Goal: Check status: Check status

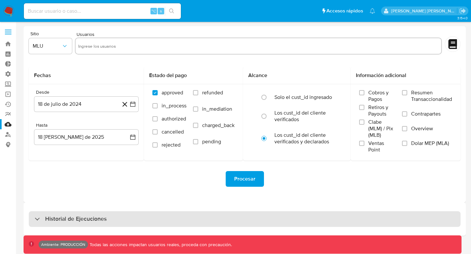
click at [76, 218] on h3 "Historial de Ejecuciones" at bounding box center [75, 219] width 61 height 8
select select "10"
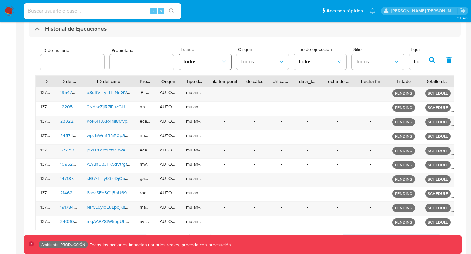
scroll to position [204, 0]
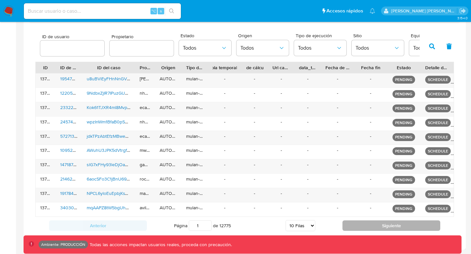
click at [347, 226] on button "Siguiente" at bounding box center [391, 226] width 98 height 10
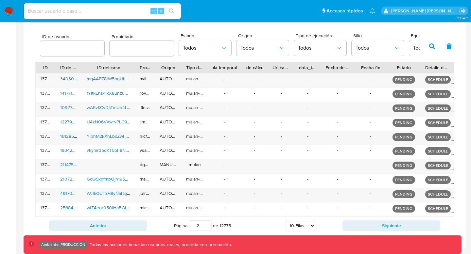
drag, startPoint x: 178, startPoint y: 67, endPoint x: 231, endPoint y: 67, distance: 53.0
click at [231, 67] on div "ID ID de usuario ID del caso Propietario Origen Tipo de ejecución Tabla tempora…" at bounding box center [245, 67] width 418 height 11
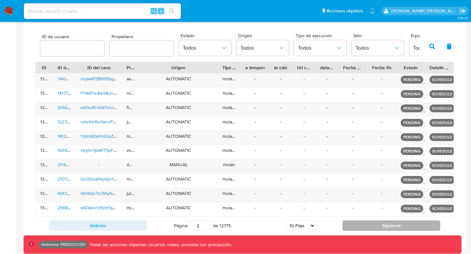
click at [370, 228] on button "Siguiente" at bounding box center [391, 226] width 98 height 10
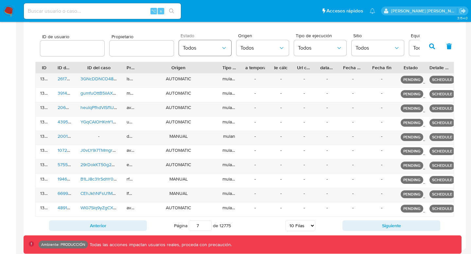
click at [209, 54] on button "Todos" at bounding box center [205, 48] width 52 height 16
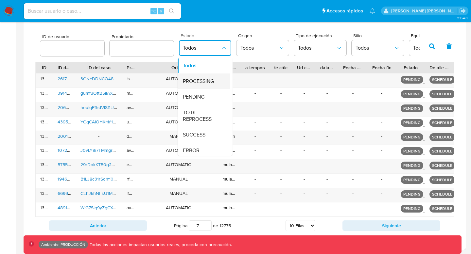
click at [202, 82] on span "PROCESSING" at bounding box center [198, 81] width 31 height 7
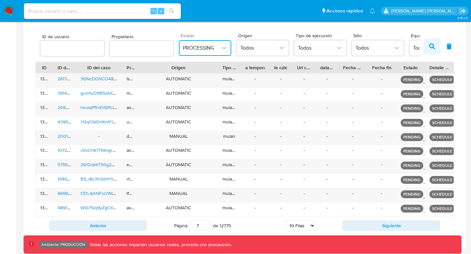
click at [429, 46] on icon "button" at bounding box center [432, 46] width 6 height 6
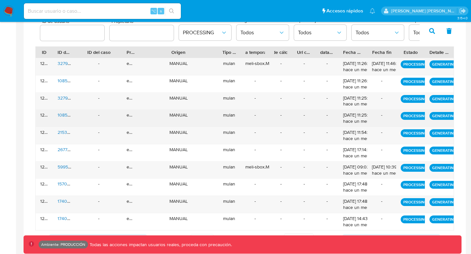
scroll to position [233, 0]
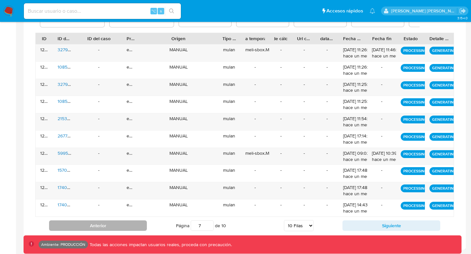
click at [108, 224] on button "Anterior" at bounding box center [98, 226] width 98 height 10
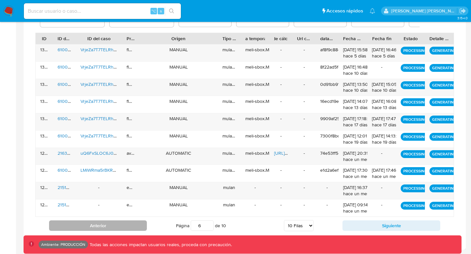
click at [110, 228] on button "Anterior" at bounding box center [98, 226] width 98 height 10
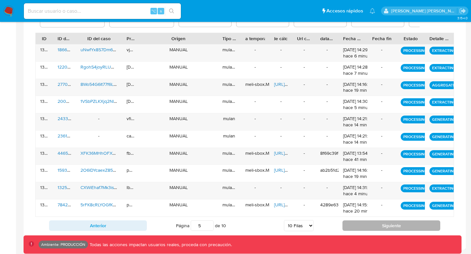
click at [354, 230] on button "Siguiente" at bounding box center [391, 226] width 98 height 10
type input "6"
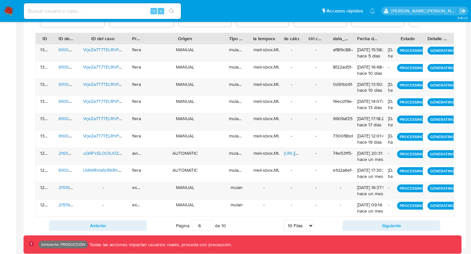
drag, startPoint x: 398, startPoint y: 38, endPoint x: 298, endPoint y: 41, distance: 99.7
click at [298, 41] on div "ID ID de usuario ID del caso Propietario Origen Tipo de ejecución Tabla tempora…" at bounding box center [245, 38] width 418 height 11
